Goal: Check status: Check status

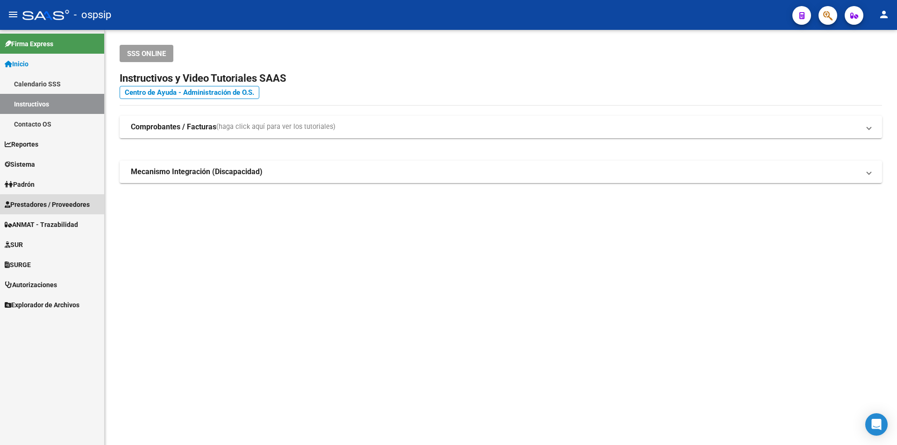
click at [67, 206] on span "Prestadores / Proveedores" at bounding box center [47, 204] width 85 height 10
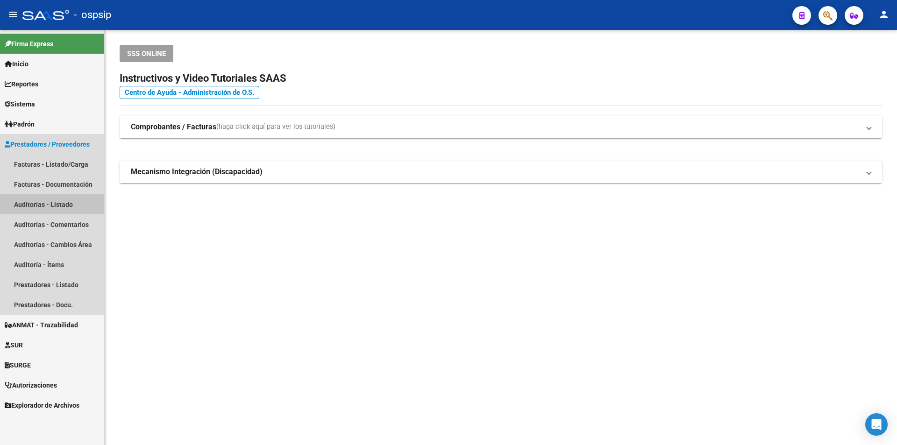
click at [30, 222] on mat-nav-list "Facturas - Listado/Carga Facturas - Documentación Auditorías - Listado Auditorí…" at bounding box center [52, 234] width 104 height 161
click at [49, 169] on link "Facturas - Listado/Carga" at bounding box center [52, 164] width 104 height 20
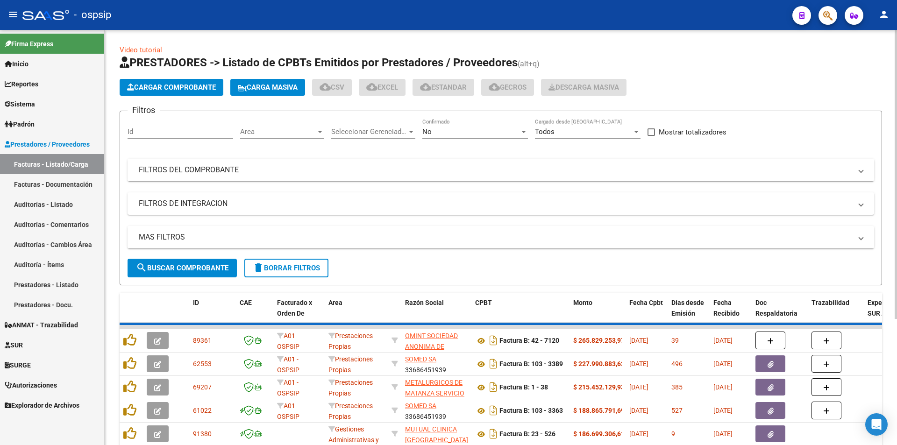
click at [281, 162] on mat-expansion-panel-header "FILTROS DEL COMPROBANTE" at bounding box center [500, 170] width 746 height 22
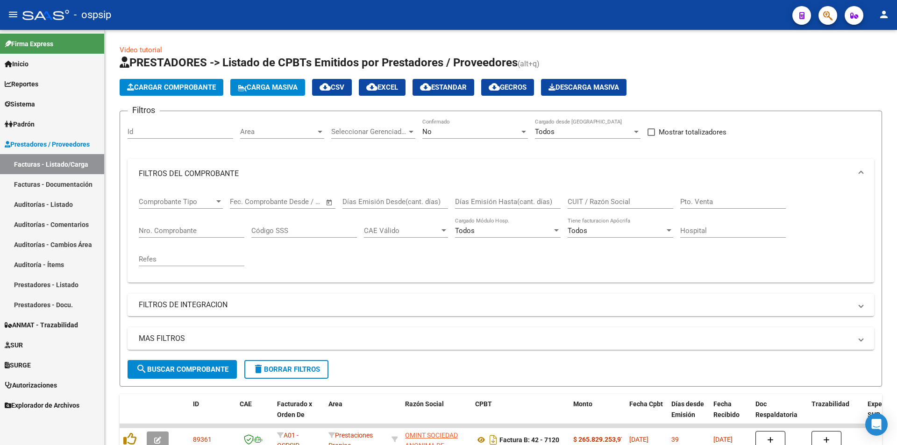
click at [721, 1] on mat-toolbar "menu - ospsip person" at bounding box center [448, 15] width 897 height 30
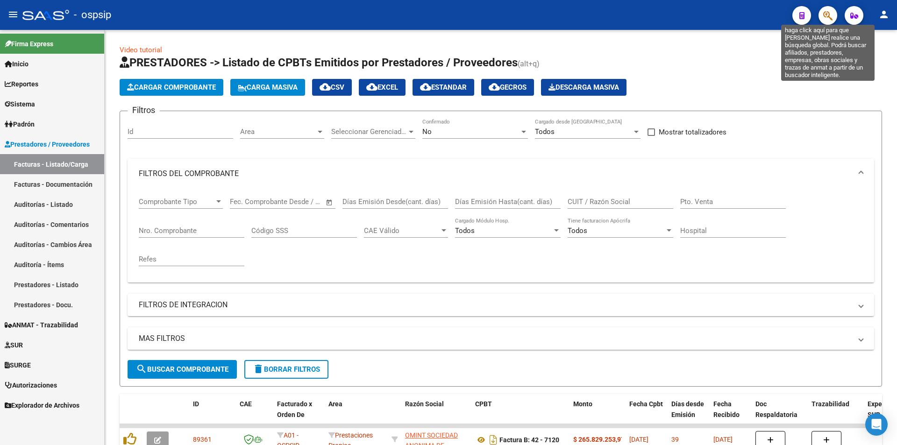
click at [827, 17] on icon "button" at bounding box center [827, 15] width 9 height 11
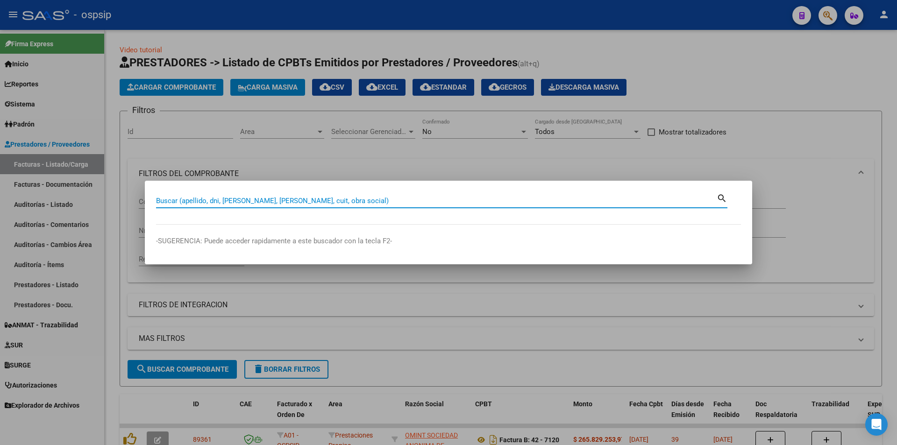
paste input "3041123"
type input "3041123"
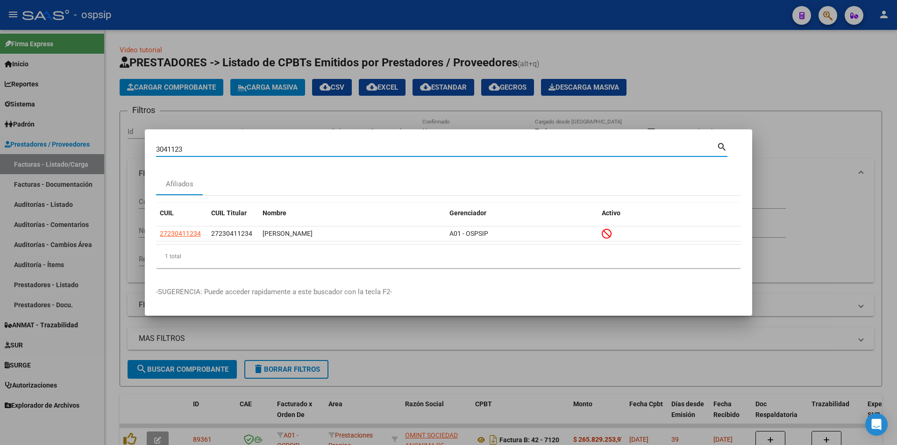
click at [141, 92] on div at bounding box center [448, 222] width 897 height 445
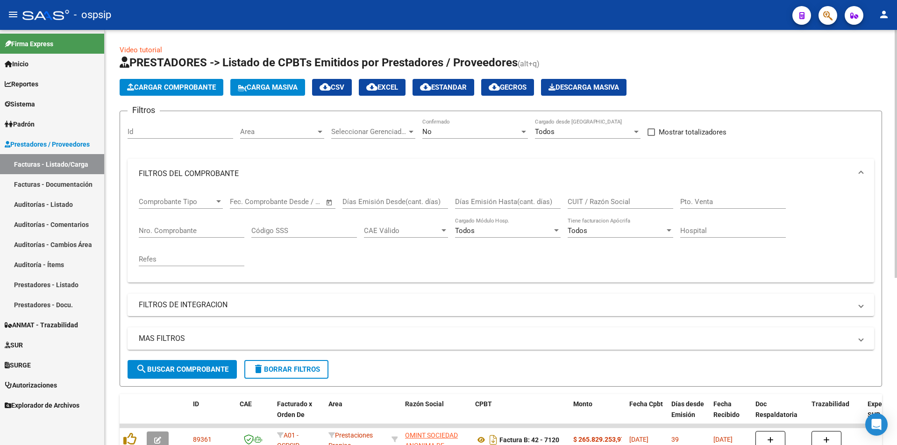
click at [200, 231] on input "Nro. Comprobante" at bounding box center [192, 230] width 106 height 8
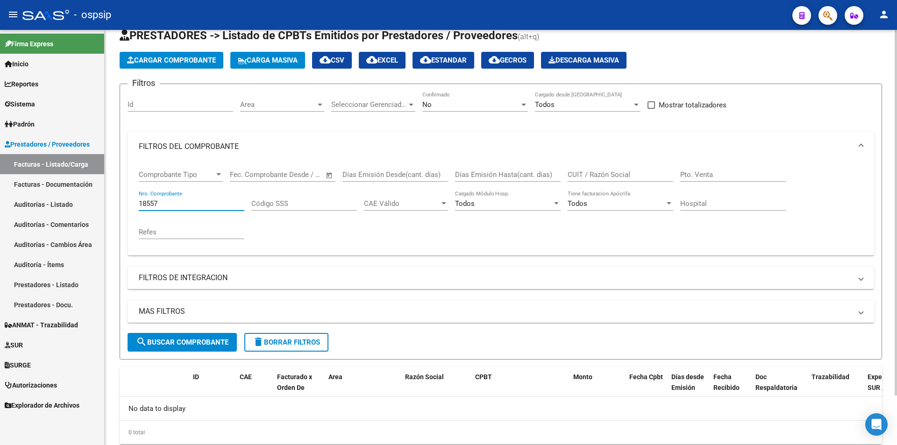
scroll to position [56, 0]
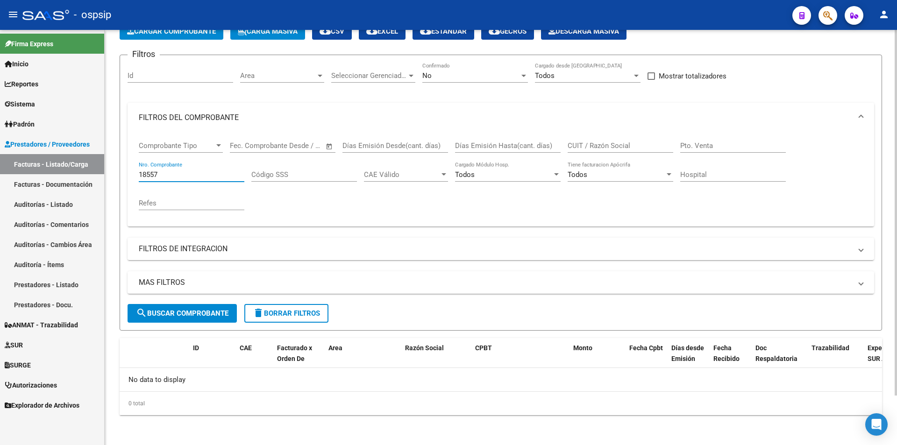
drag, startPoint x: 154, startPoint y: 173, endPoint x: 231, endPoint y: 176, distance: 77.1
click at [227, 175] on input "18557" at bounding box center [192, 174] width 106 height 8
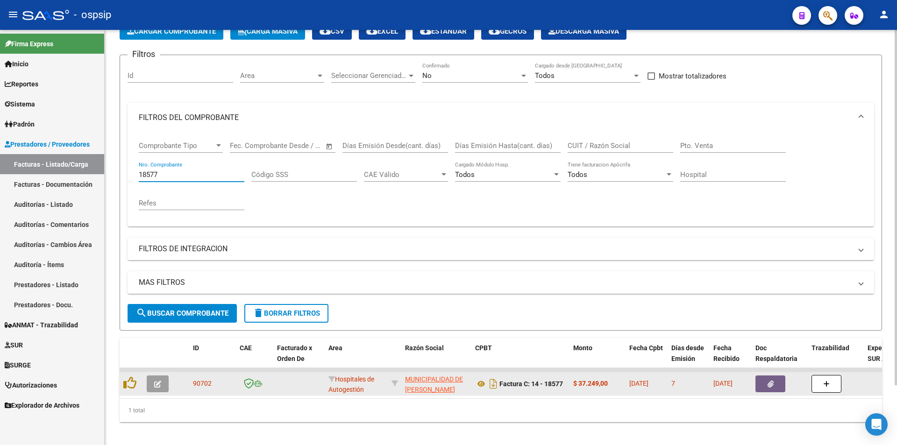
type input "18577"
click at [771, 378] on button "button" at bounding box center [770, 383] width 30 height 17
